Goal: Navigation & Orientation: Find specific page/section

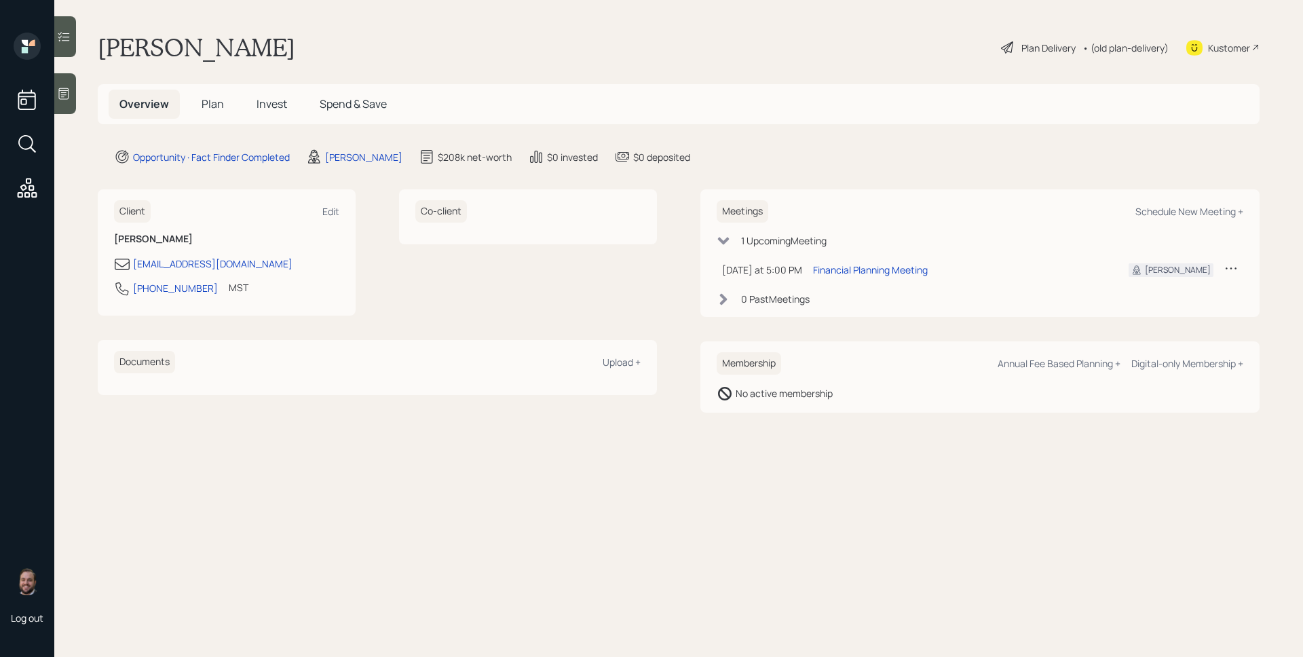
click at [69, 92] on icon at bounding box center [64, 94] width 14 height 14
